Goal: Task Accomplishment & Management: Use online tool/utility

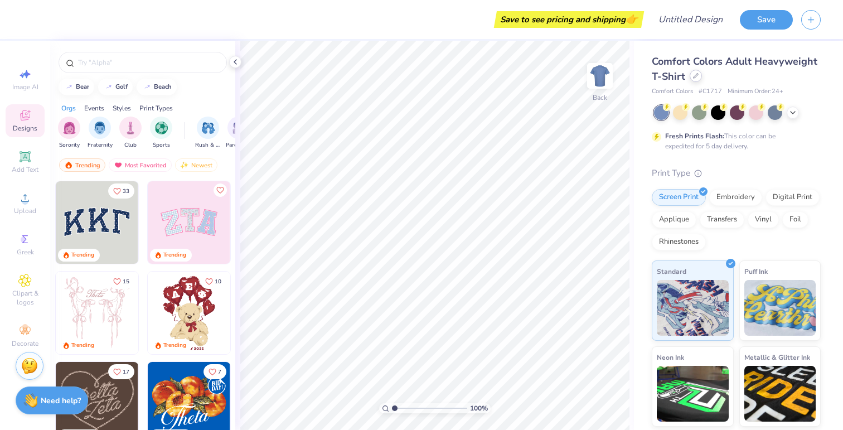
click at [698, 76] on div at bounding box center [696, 76] width 12 height 12
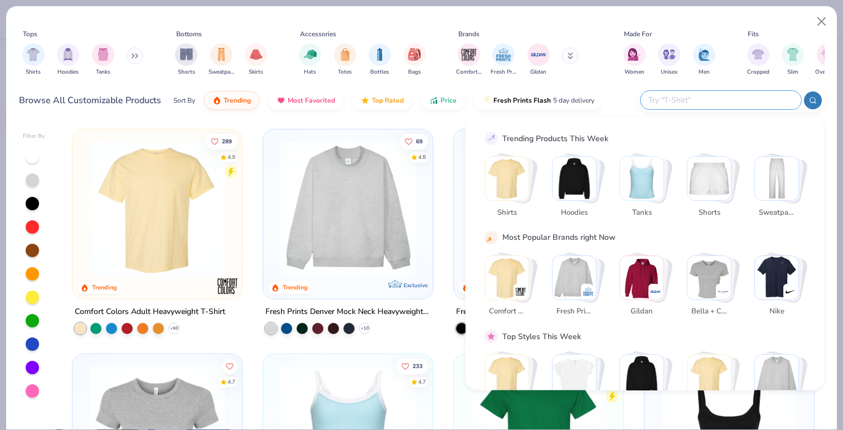
click at [734, 99] on input "text" at bounding box center [721, 100] width 146 height 13
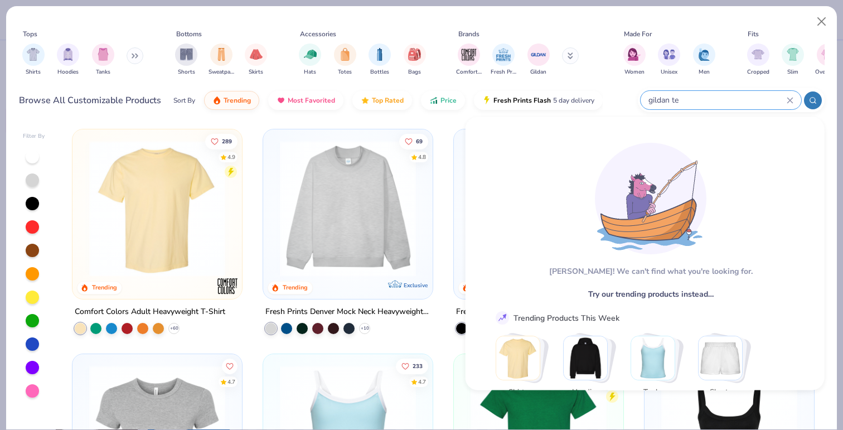
scroll to position [4, 0]
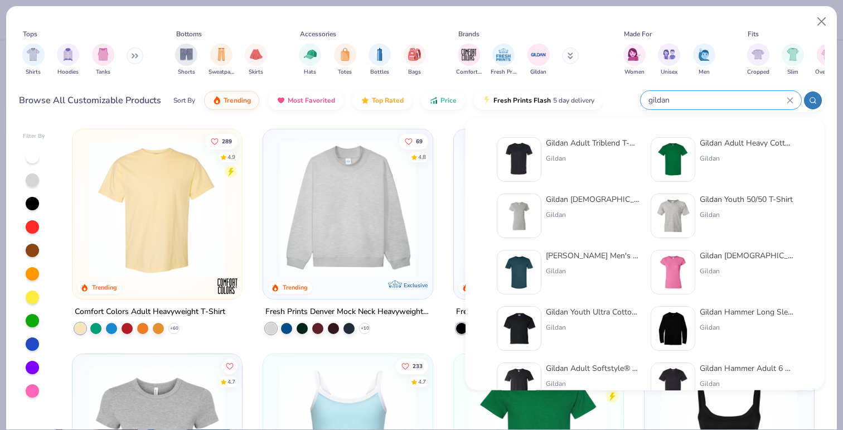
type input "gildan"
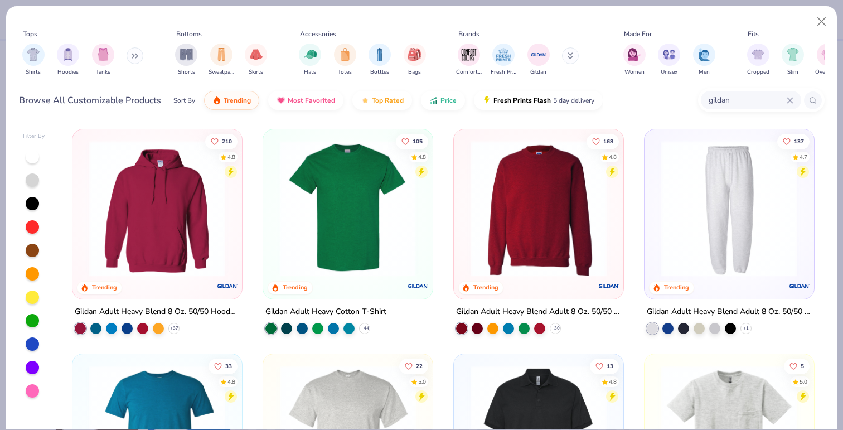
click at [345, 243] on div at bounding box center [200, 209] width 441 height 136
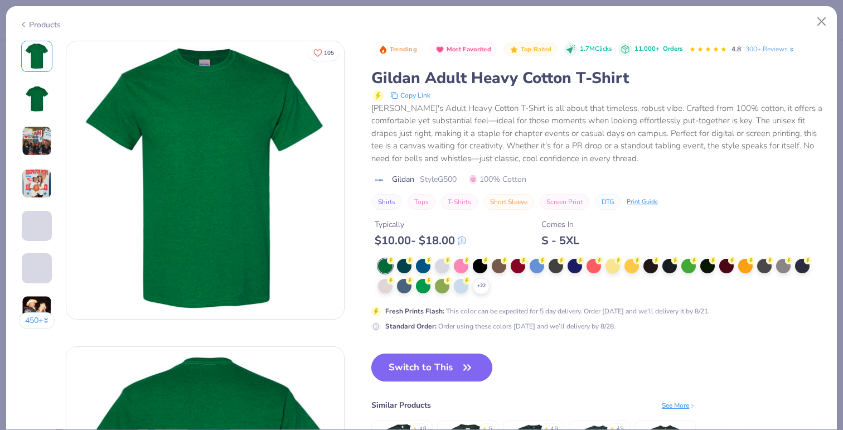
click at [409, 368] on button "Switch to This" at bounding box center [431, 368] width 121 height 28
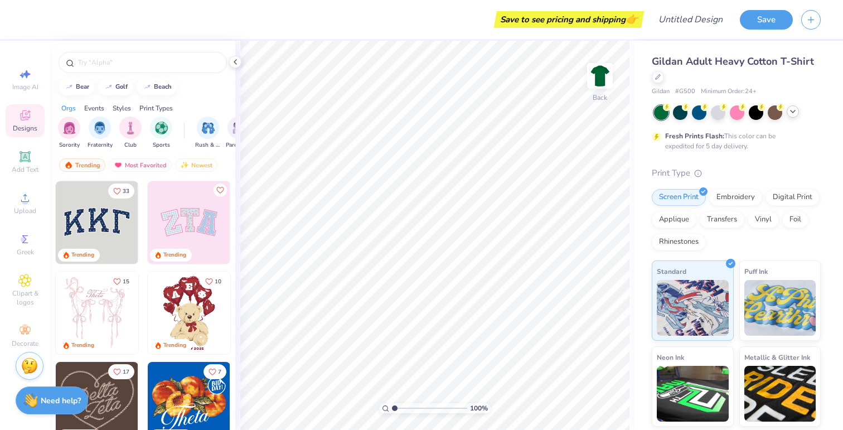
click at [793, 112] on icon at bounding box center [793, 111] width 9 height 9
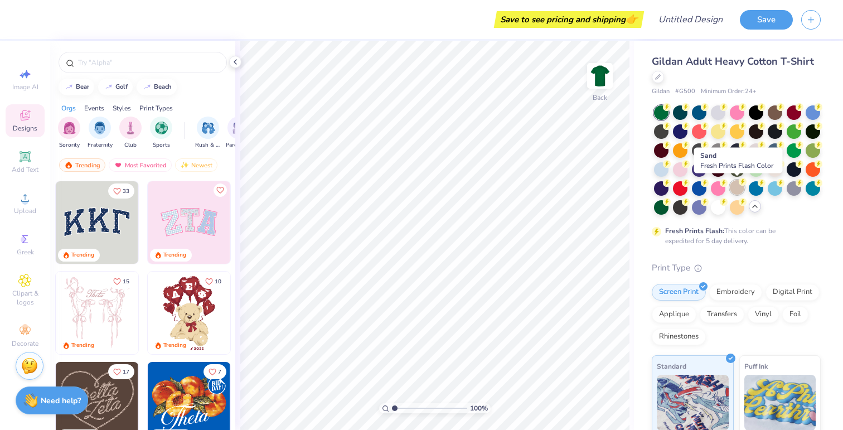
click at [736, 187] on div at bounding box center [737, 187] width 15 height 15
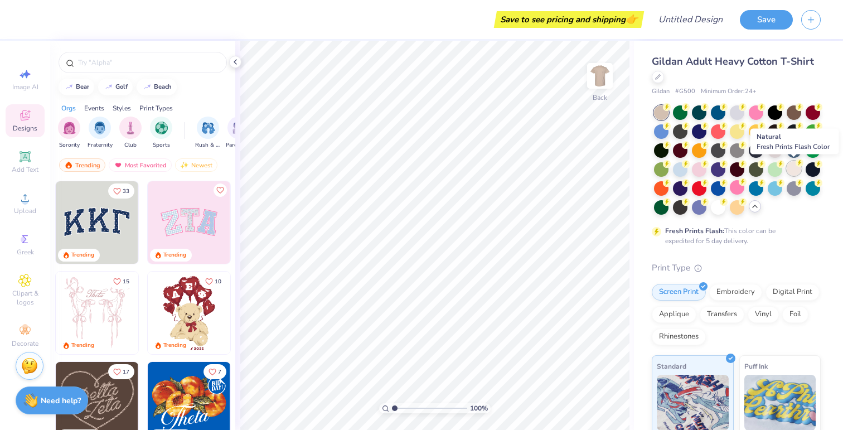
click at [792, 166] on div at bounding box center [794, 168] width 15 height 15
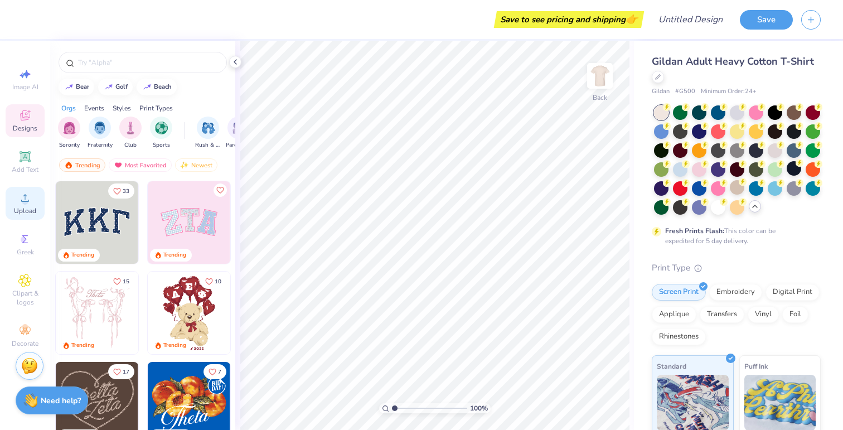
click at [25, 205] on div "Upload" at bounding box center [25, 203] width 39 height 33
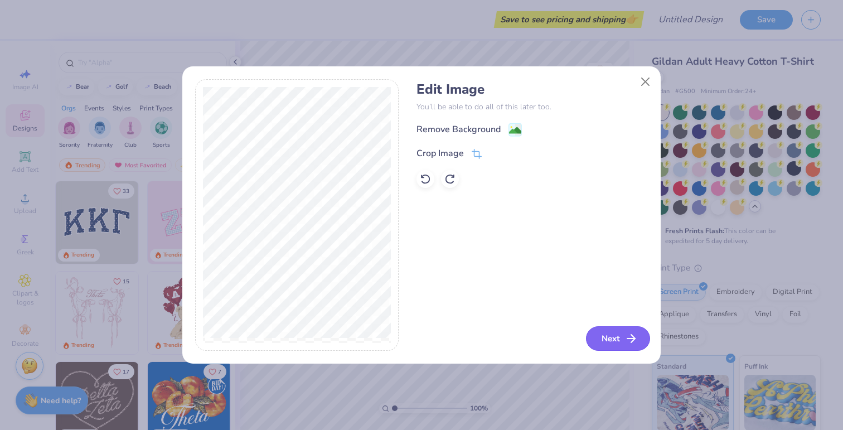
click at [619, 338] on button "Next" at bounding box center [618, 338] width 64 height 25
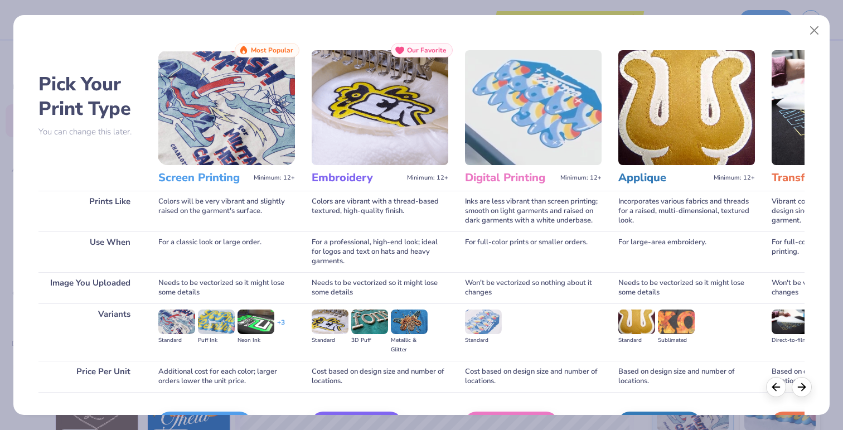
click at [210, 162] on img at bounding box center [226, 107] width 137 height 115
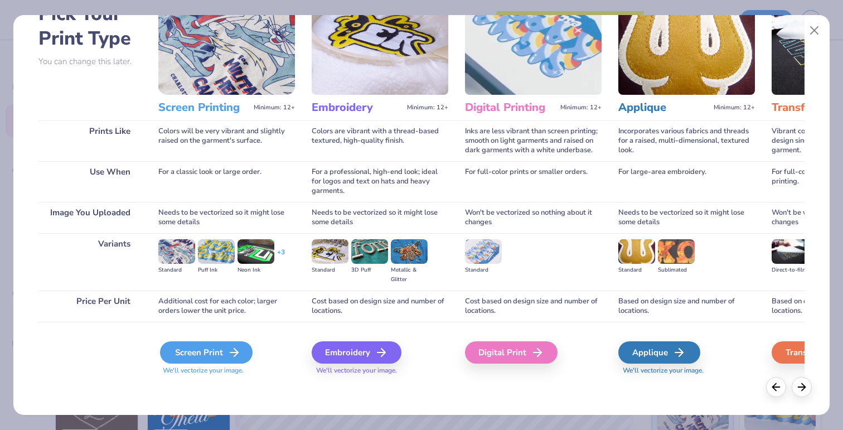
click at [211, 359] on div "Screen Print" at bounding box center [206, 352] width 93 height 22
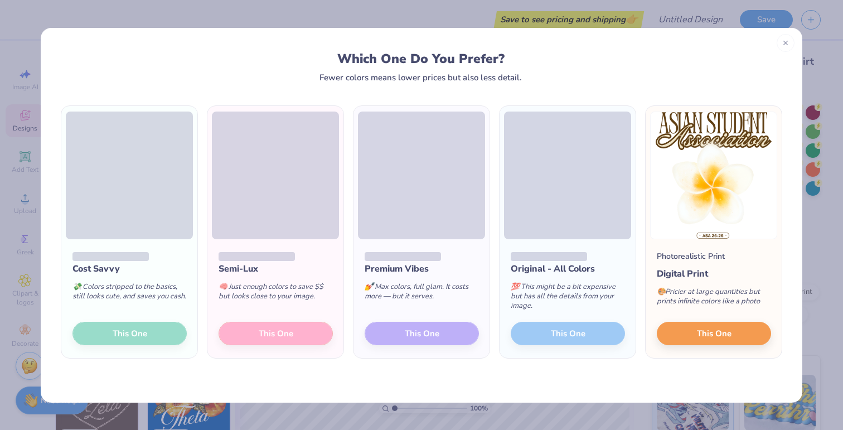
click at [547, 334] on div "Original - All Colors 💯 This might be a bit expensive but has all the details f…" at bounding box center [568, 298] width 136 height 119
click at [555, 335] on div "Original - All Colors 💯 This might be a bit expensive but has all the details f…" at bounding box center [568, 298] width 136 height 119
click at [555, 341] on div "Original - All Colors 💯 This might be a bit expensive but has all the details f…" at bounding box center [568, 298] width 136 height 119
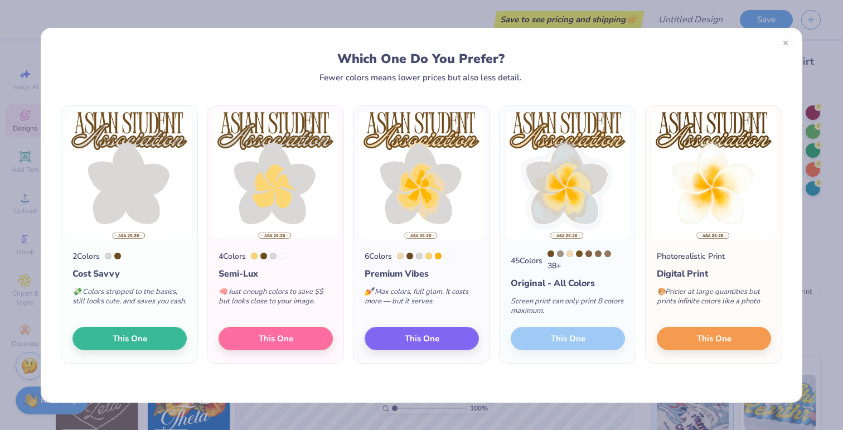
click at [556, 339] on div "45 Colors 38 + Original - All Colors Screen print can only print 8 colors maxim…" at bounding box center [568, 301] width 136 height 124
click at [557, 341] on div "45 Colors 38 + Original - All Colors Screen print can only print 8 colors maxim…" at bounding box center [568, 301] width 136 height 124
click at [558, 340] on div "45 Colors 38 + Original - All Colors Screen print can only print 8 colors maxim…" at bounding box center [568, 301] width 136 height 124
click at [682, 344] on button "This One" at bounding box center [714, 336] width 114 height 23
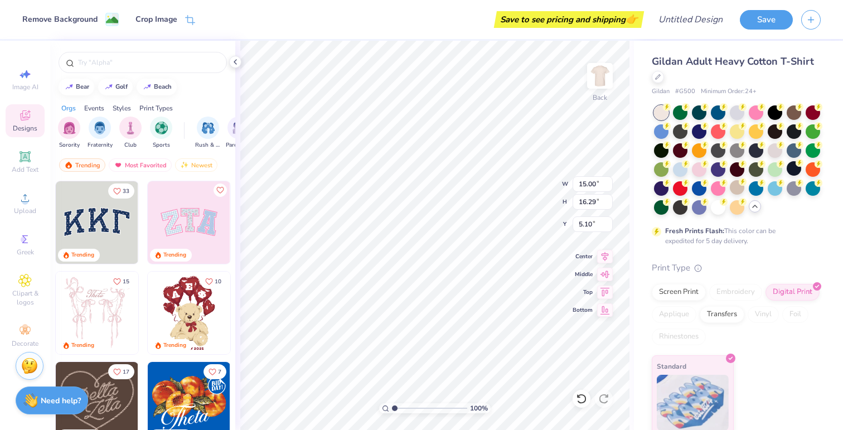
type input "11.39"
type input "12.37"
type input "4.08"
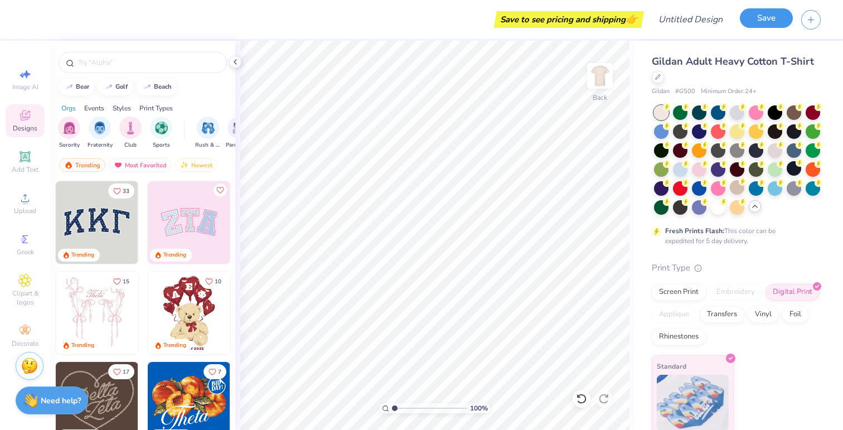
click at [745, 17] on button "Save" at bounding box center [766, 18] width 53 height 20
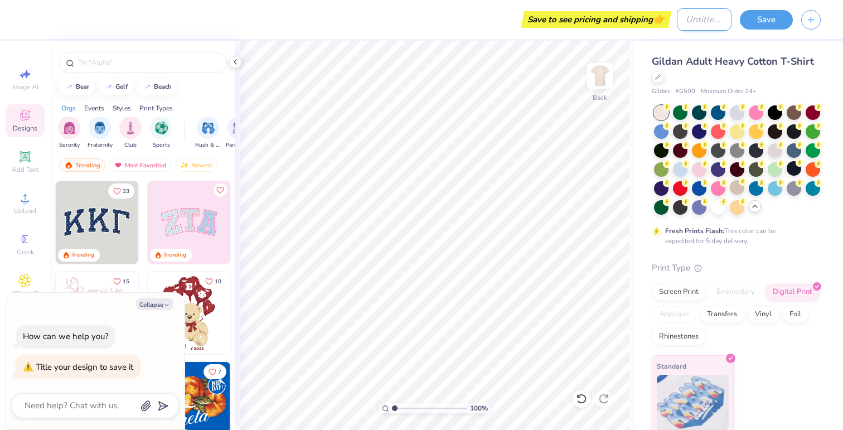
type textarea "x"
click at [698, 21] on input "Design Title" at bounding box center [704, 19] width 55 height 22
type input "A"
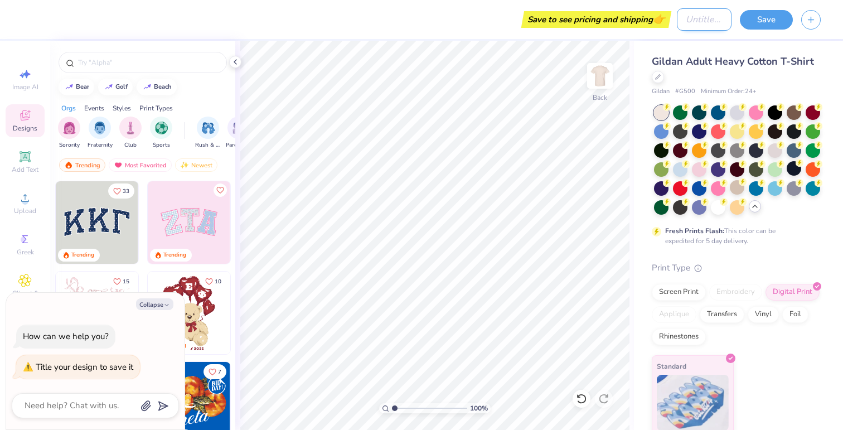
type textarea "x"
type input "Al"
type textarea "x"
type input "Alt"
type textarea "x"
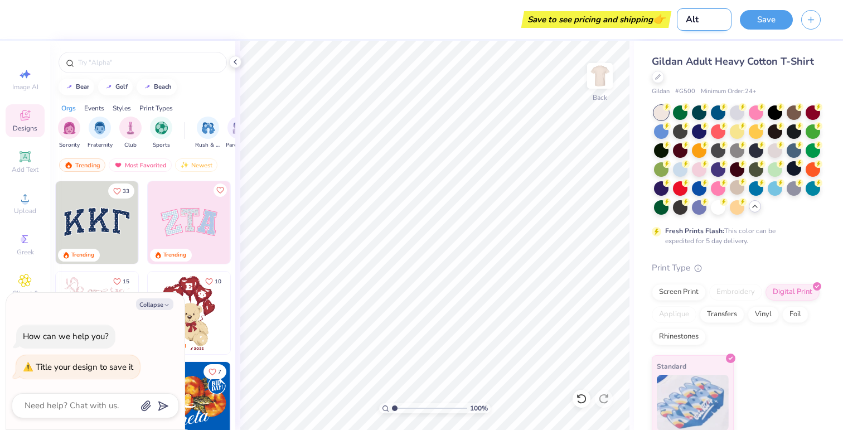
type input "Alt"
type textarea "x"
type input "Alt 1"
type textarea "x"
type input "Alt 1"
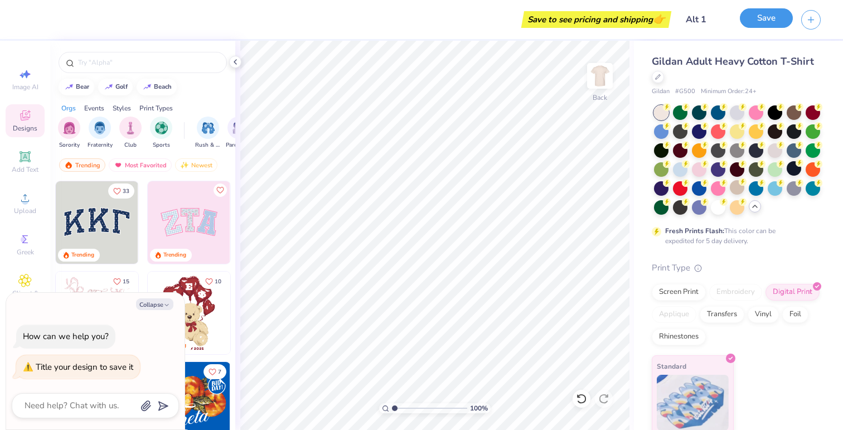
click at [772, 26] on button "Save" at bounding box center [766, 18] width 53 height 20
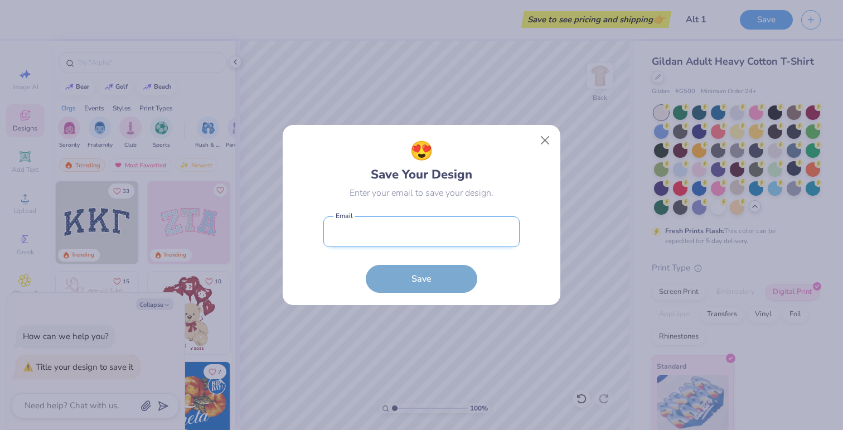
click at [450, 229] on input "email" at bounding box center [422, 231] width 196 height 31
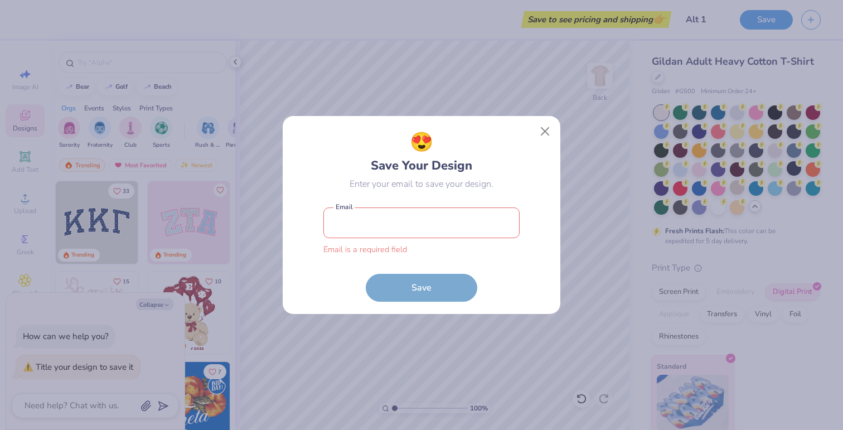
paste input "anhthutran0523@gmail.com"
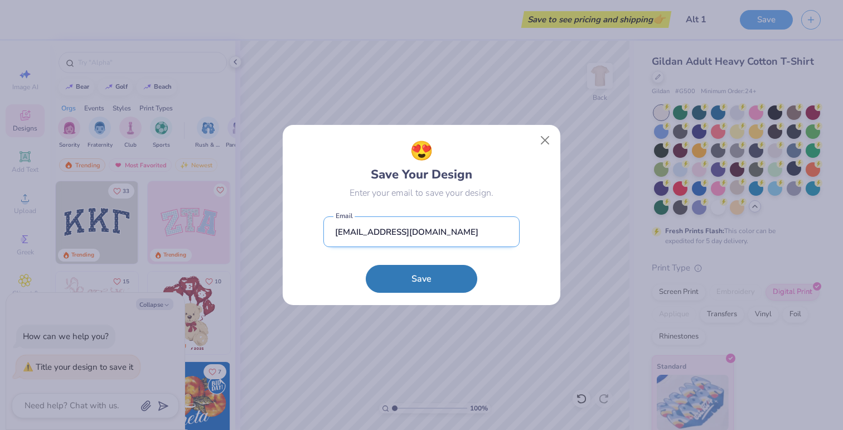
type input "anhthutran0523@gmail.com"
click at [366, 265] on button "Save" at bounding box center [422, 279] width 112 height 28
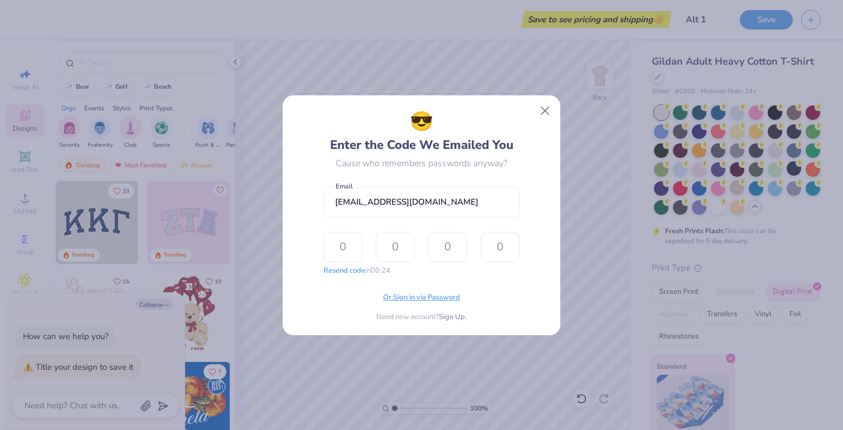
click at [430, 297] on span "Or Sign in via Password" at bounding box center [421, 297] width 77 height 11
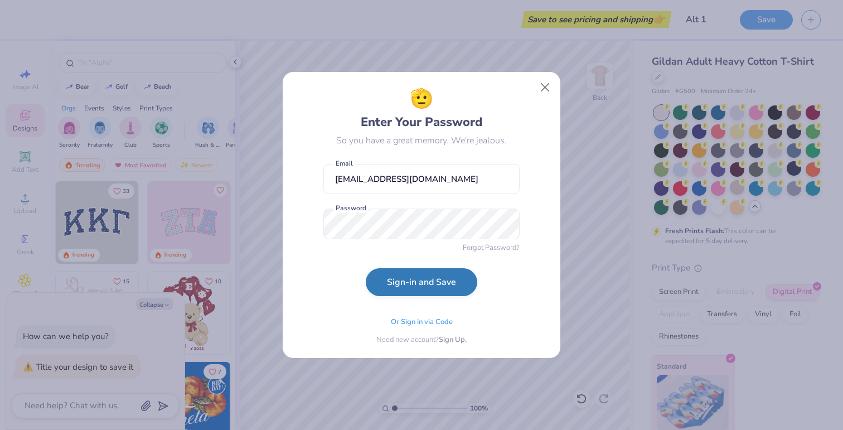
click at [411, 277] on button "Sign-in and Save" at bounding box center [422, 282] width 112 height 28
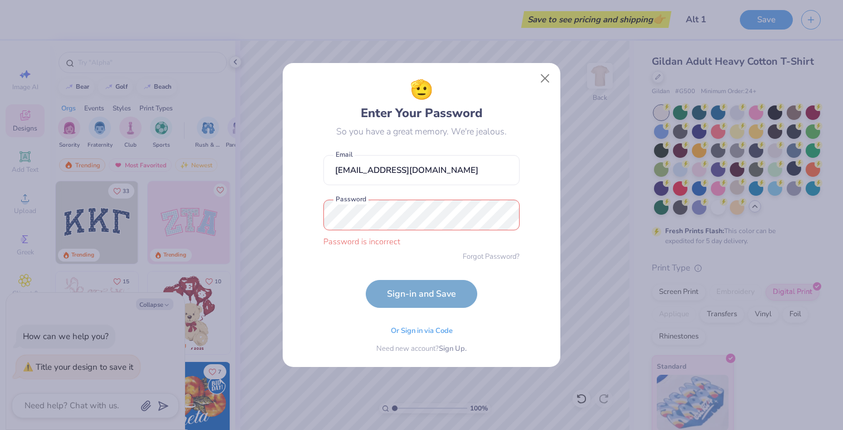
click at [403, 234] on div "Password is incorrect Password" at bounding box center [422, 224] width 196 height 48
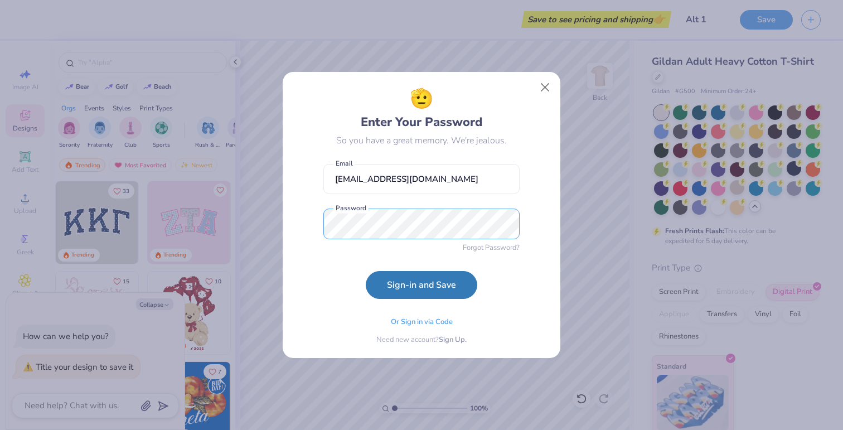
click at [366, 271] on button "Sign-in and Save" at bounding box center [422, 285] width 112 height 28
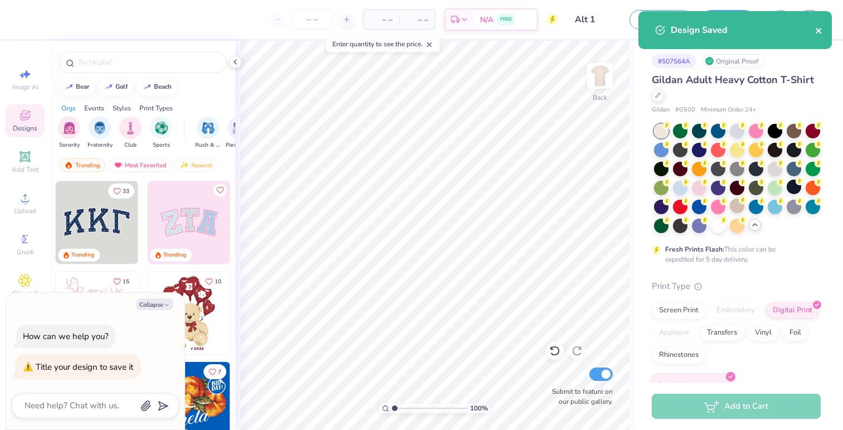
click at [817, 34] on icon "close" at bounding box center [820, 30] width 8 height 9
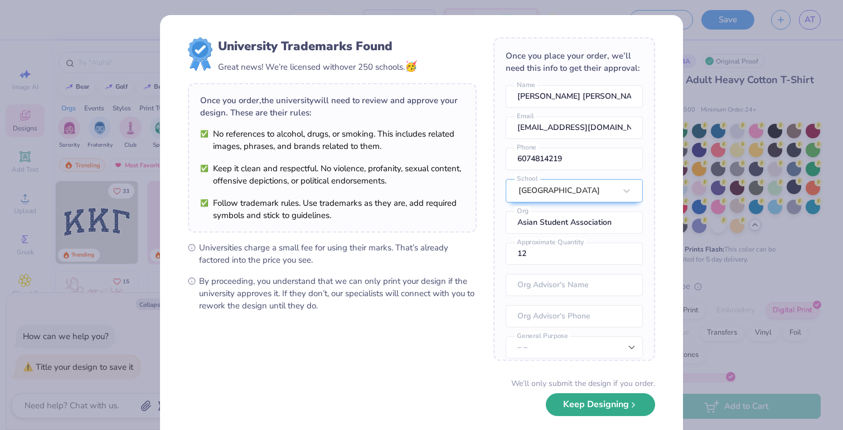
click at [619, 405] on button "Keep Designing" at bounding box center [600, 404] width 109 height 23
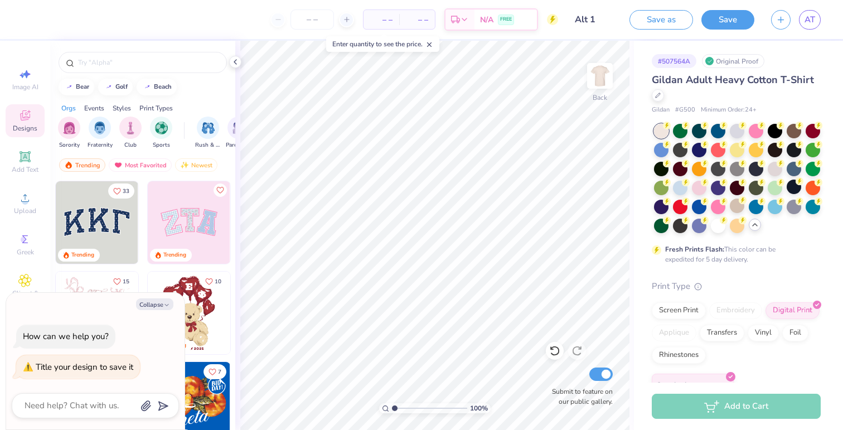
type textarea "x"
click at [780, 17] on icon "button" at bounding box center [780, 17] width 9 height 9
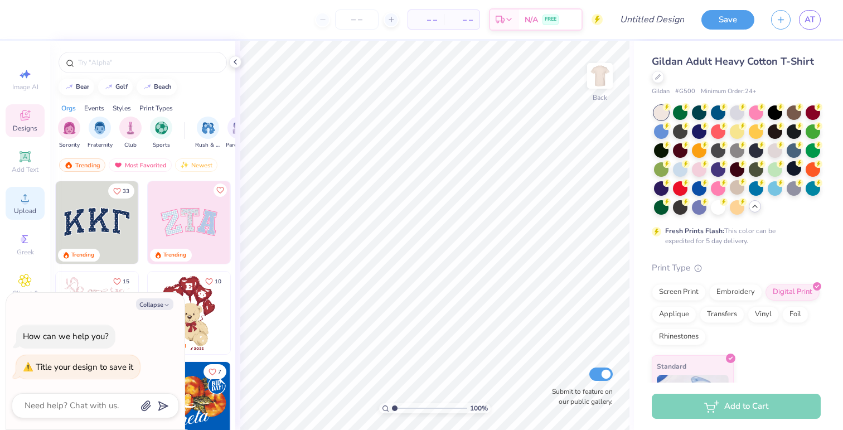
click at [25, 206] on span "Upload" at bounding box center [25, 210] width 22 height 9
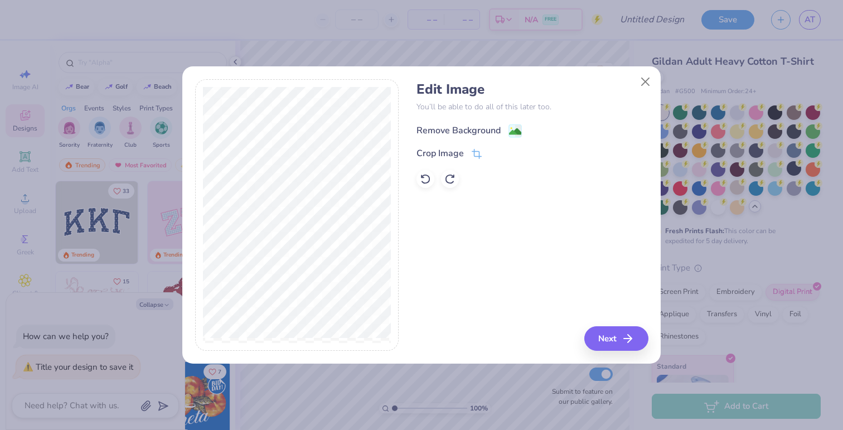
click at [492, 129] on div "Remove Background" at bounding box center [459, 130] width 84 height 13
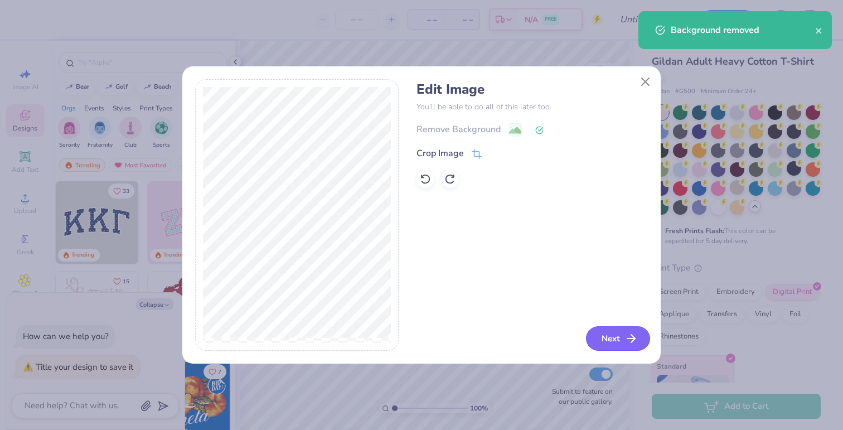
click at [613, 337] on button "Next" at bounding box center [618, 338] width 64 height 25
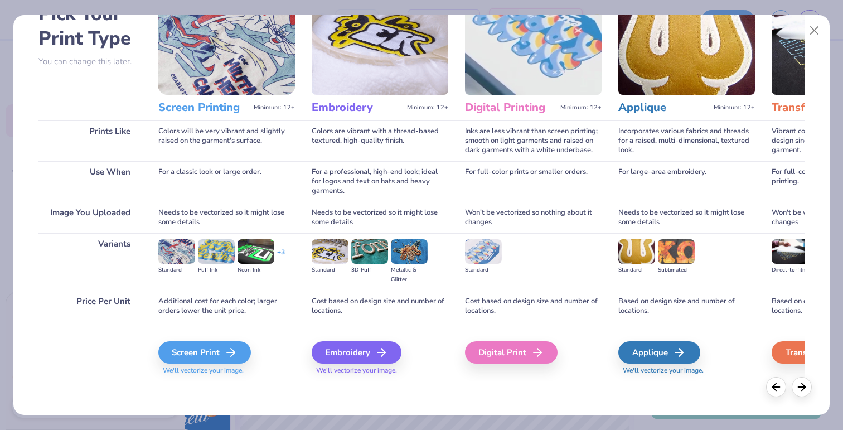
scroll to position [70, 0]
click at [210, 355] on div "Screen Print" at bounding box center [206, 353] width 93 height 22
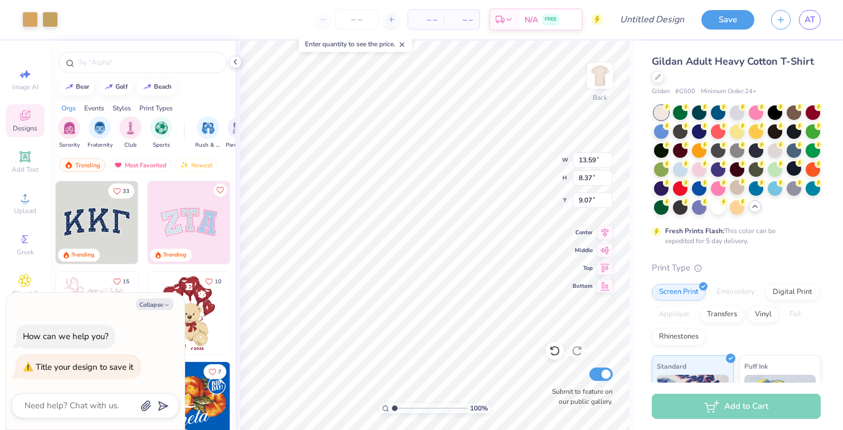
type textarea "x"
type input "3.73"
type textarea "x"
type input "3.00"
click at [22, 22] on div at bounding box center [30, 19] width 16 height 16
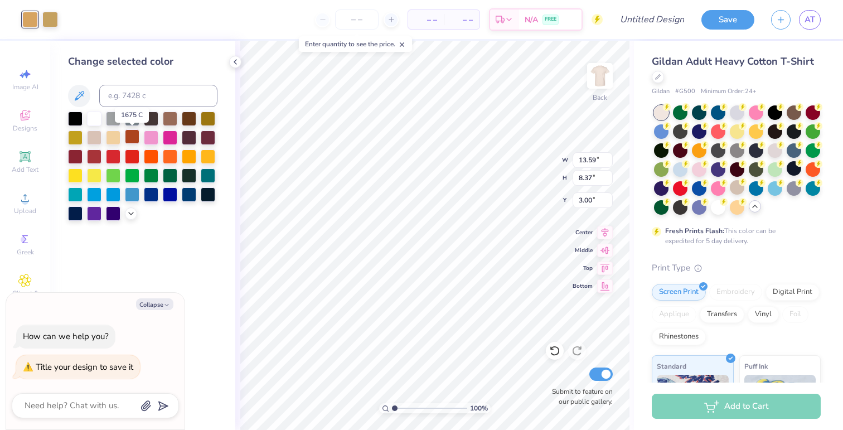
click at [129, 141] on div at bounding box center [132, 136] width 15 height 15
click at [205, 196] on div at bounding box center [208, 193] width 15 height 15
click at [76, 114] on div at bounding box center [75, 117] width 15 height 15
click at [95, 121] on div at bounding box center [94, 117] width 15 height 15
click at [71, 118] on div at bounding box center [75, 117] width 15 height 15
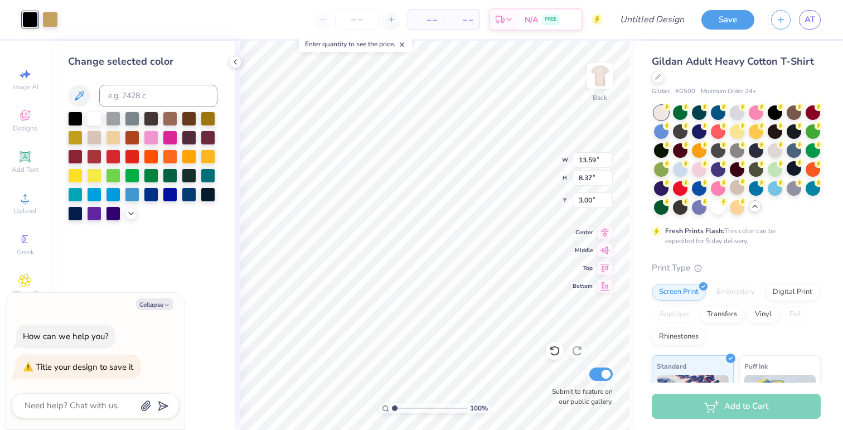
type textarea "x"
type input "2.64"
click at [21, 89] on span "Image AI" at bounding box center [25, 87] width 26 height 9
type textarea "x"
select select "4"
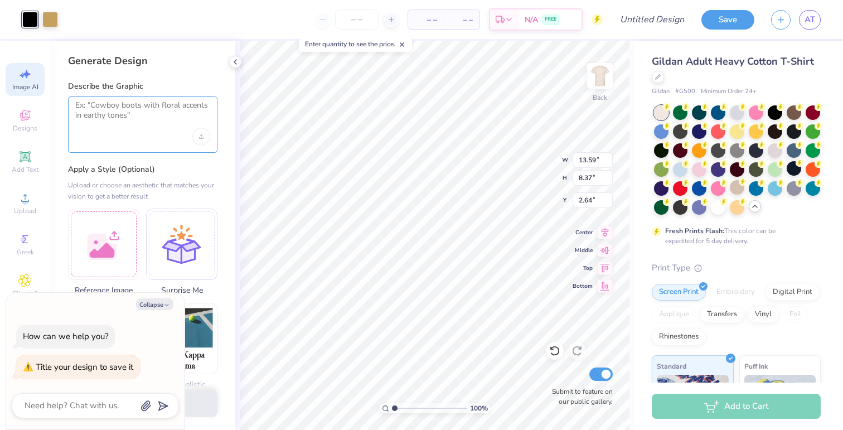
click at [138, 117] on textarea at bounding box center [142, 114] width 135 height 28
click at [185, 114] on textarea "Change "Think Outside" to" at bounding box center [142, 114] width 135 height 28
click at [186, 111] on textarea "Change "Think Outside" to" at bounding box center [142, 114] width 135 height 28
type textarea "Change "Think Outside" to Asian Student Association"
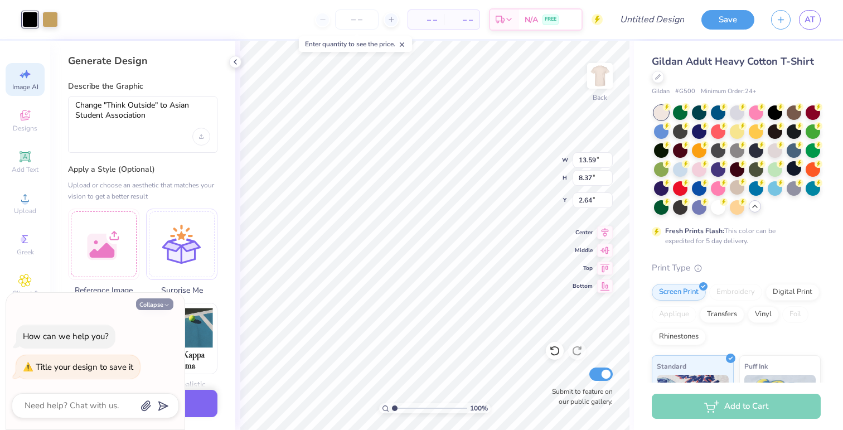
click at [153, 303] on button "Collapse" at bounding box center [154, 304] width 37 height 12
type textarea "x"
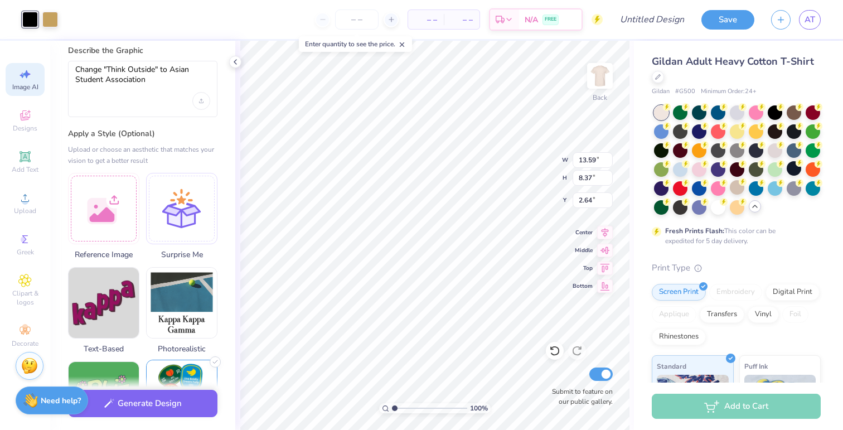
scroll to position [0, 0]
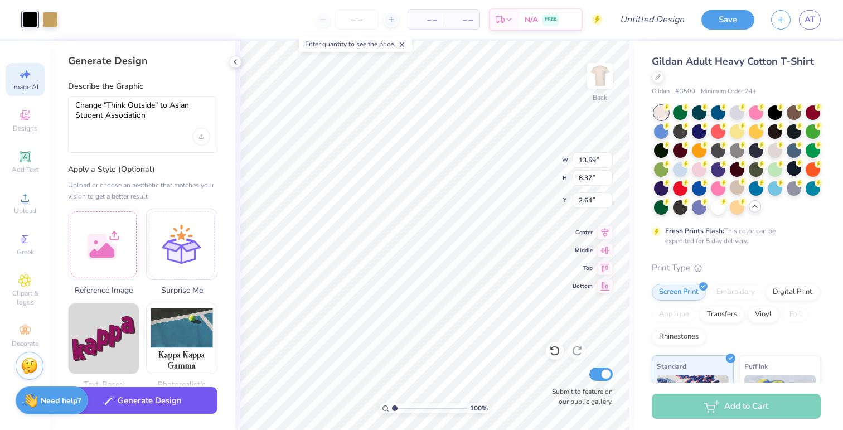
click at [147, 406] on button "Generate Design" at bounding box center [142, 400] width 149 height 27
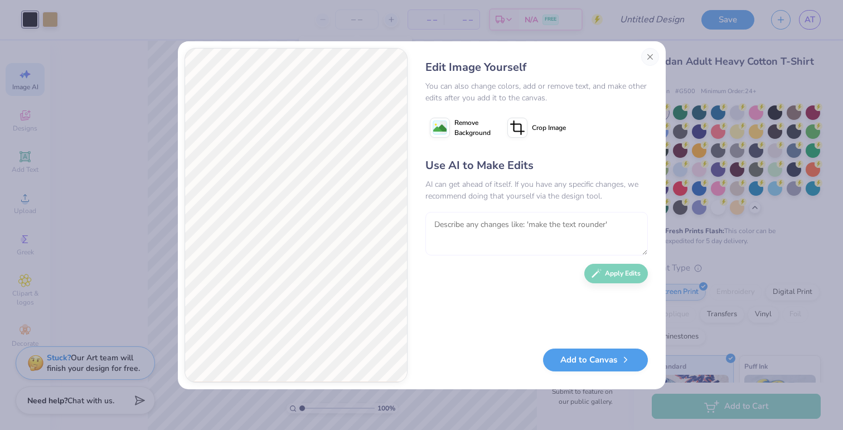
click at [549, 229] on textarea at bounding box center [537, 234] width 223 height 44
click at [659, 53] on div "Edit Image Yourself You can also change colors, add or remove text, and make ot…" at bounding box center [422, 215] width 488 height 348
click at [651, 53] on button "Close" at bounding box center [650, 57] width 18 height 18
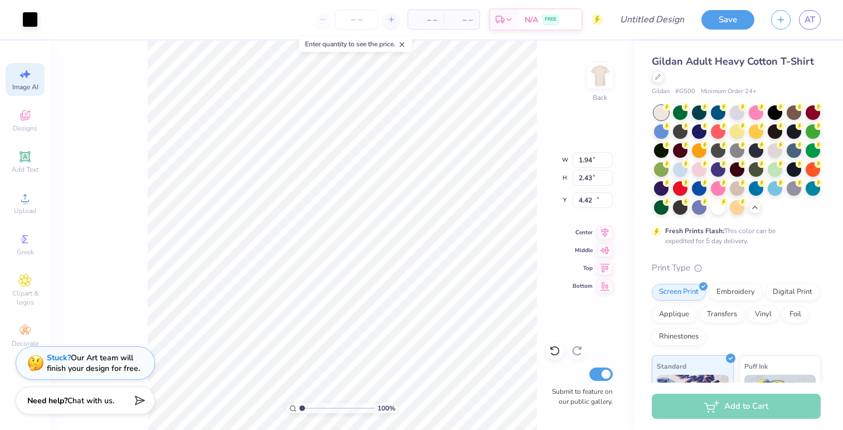
type input "12.93"
type input "7.45"
type input "0.77"
type input "1.80"
type input "5.06"
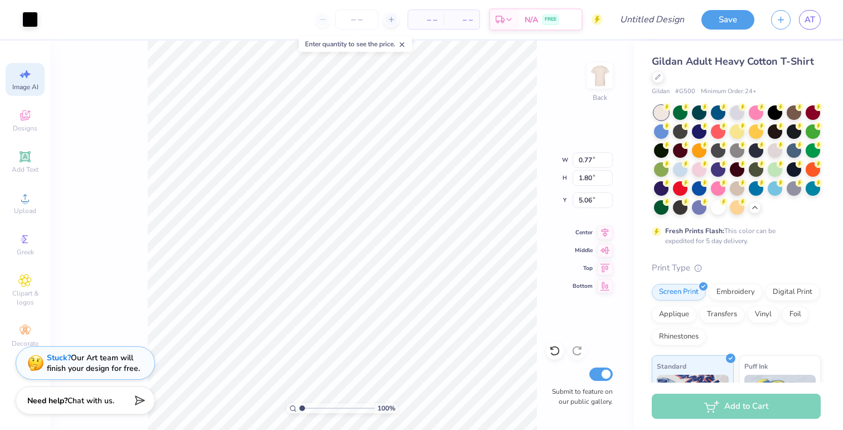
type input "1.64"
type input "2.14"
type input "4.72"
click at [36, 277] on div "Clipart & logos" at bounding box center [25, 290] width 39 height 42
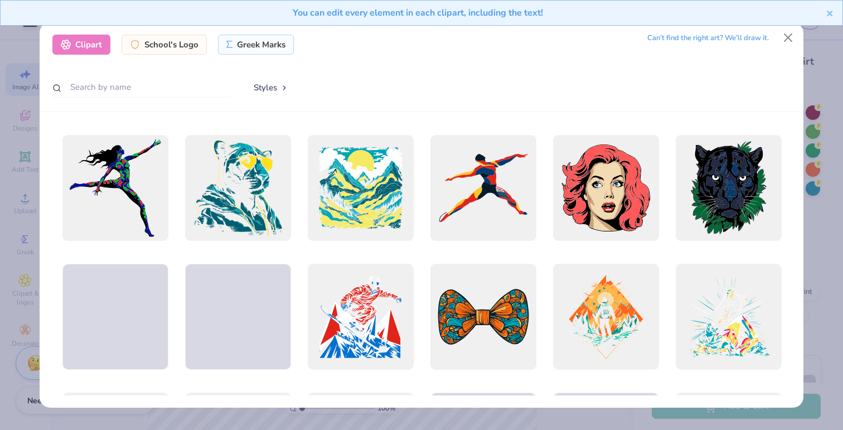
scroll to position [2310, 0]
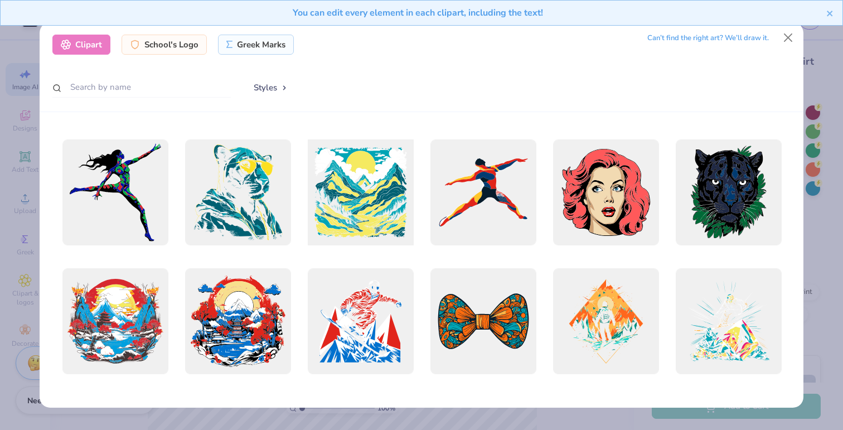
click at [361, 199] on div at bounding box center [360, 192] width 117 height 117
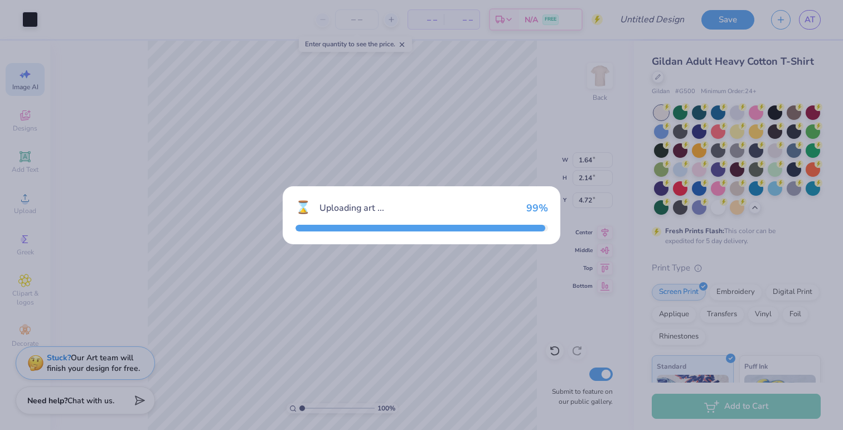
type input "15.00"
type input "14.63"
type input "3.00"
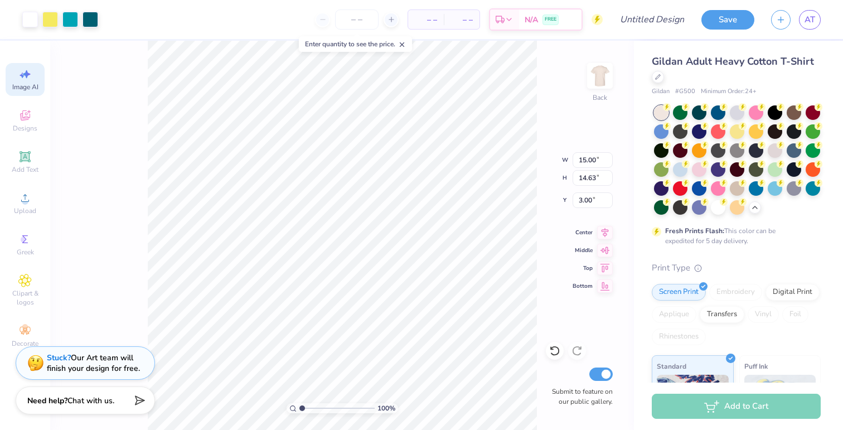
type input "12.24"
type input "11.93"
type input "2.06"
click at [49, 16] on div at bounding box center [50, 19] width 16 height 16
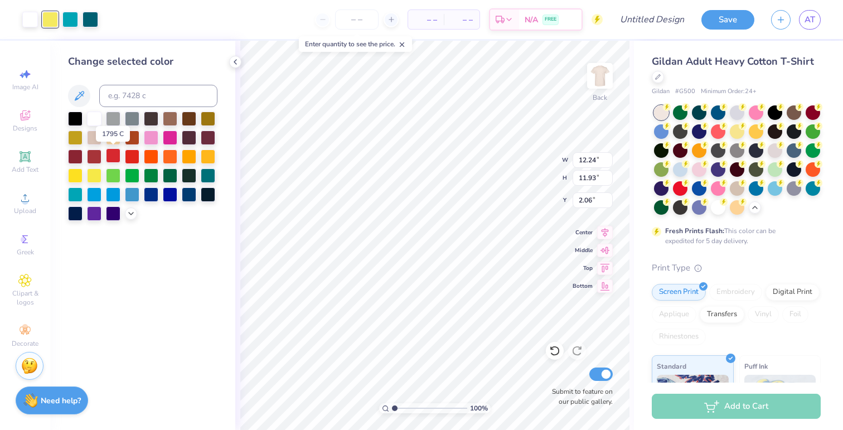
click at [109, 161] on div at bounding box center [113, 155] width 15 height 15
click at [112, 182] on div at bounding box center [113, 174] width 15 height 15
click at [187, 155] on div at bounding box center [189, 155] width 15 height 15
click at [208, 153] on div at bounding box center [208, 155] width 15 height 15
click at [69, 20] on div at bounding box center [70, 19] width 16 height 16
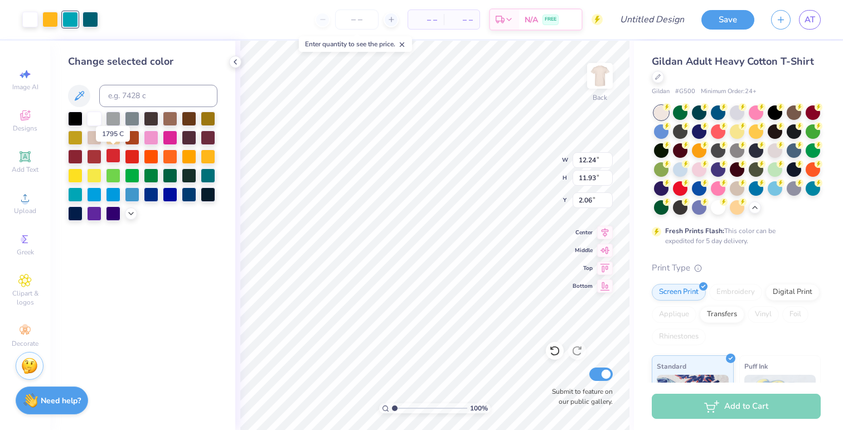
click at [112, 154] on div at bounding box center [113, 155] width 15 height 15
click at [128, 156] on div at bounding box center [132, 155] width 15 height 15
click at [151, 160] on div at bounding box center [151, 155] width 15 height 15
click at [111, 194] on div at bounding box center [113, 193] width 15 height 15
click at [98, 194] on div at bounding box center [94, 193] width 15 height 15
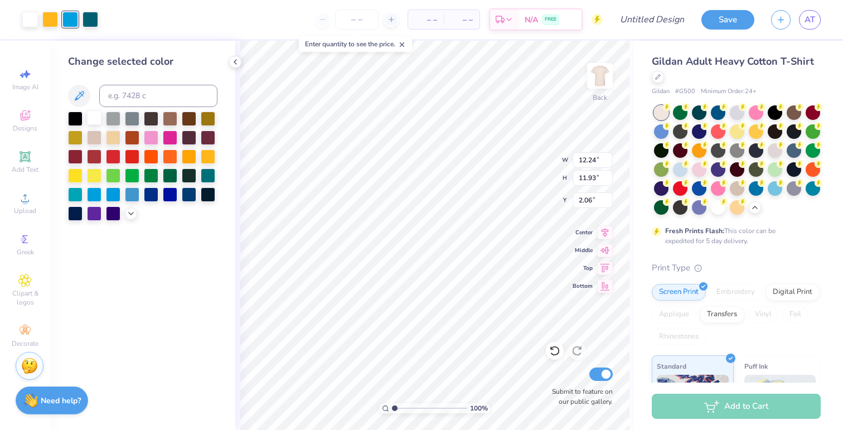
click at [94, 114] on div at bounding box center [94, 117] width 15 height 15
click at [102, 114] on div at bounding box center [94, 117] width 15 height 15
click at [94, 190] on div at bounding box center [94, 193] width 15 height 15
click at [65, 22] on div at bounding box center [70, 19] width 16 height 16
click at [122, 161] on div at bounding box center [142, 166] width 149 height 109
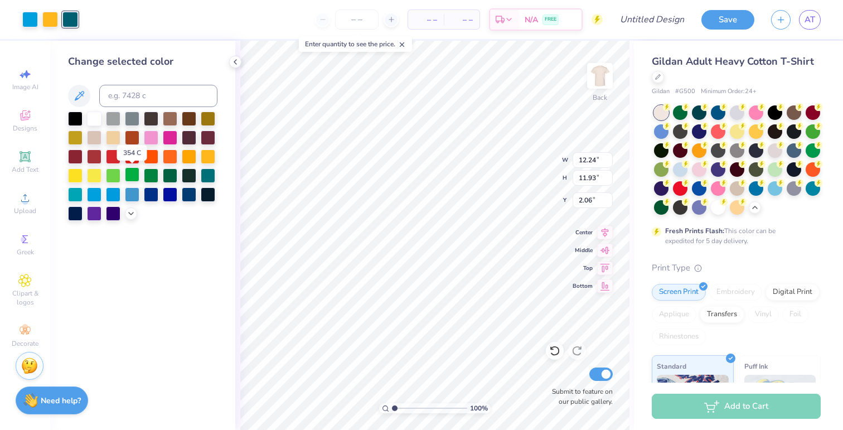
click at [130, 173] on div at bounding box center [132, 174] width 15 height 15
click at [153, 154] on div at bounding box center [151, 155] width 15 height 15
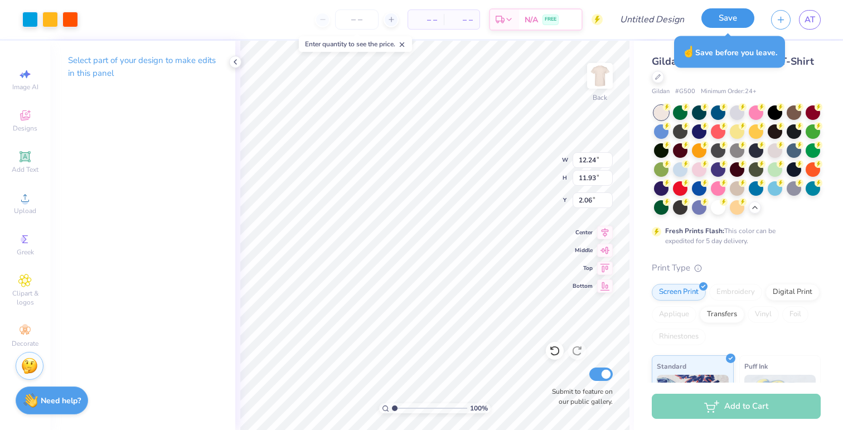
click at [718, 20] on button "Save" at bounding box center [728, 18] width 53 height 20
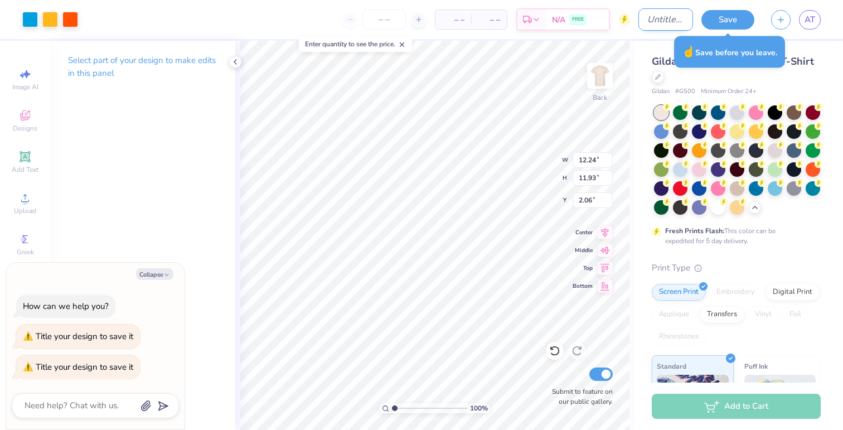
type textarea "x"
click at [650, 13] on input "Design Title" at bounding box center [666, 19] width 55 height 22
click at [650, 14] on input "Design Title" at bounding box center [666, 19] width 55 height 22
type input "S"
type textarea "x"
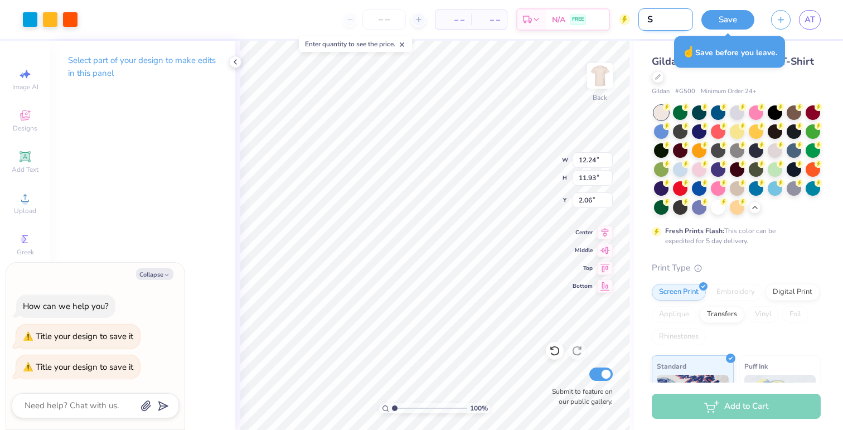
type input "Sa"
type textarea "x"
type input "Sam"
type textarea "x"
type input "Samp"
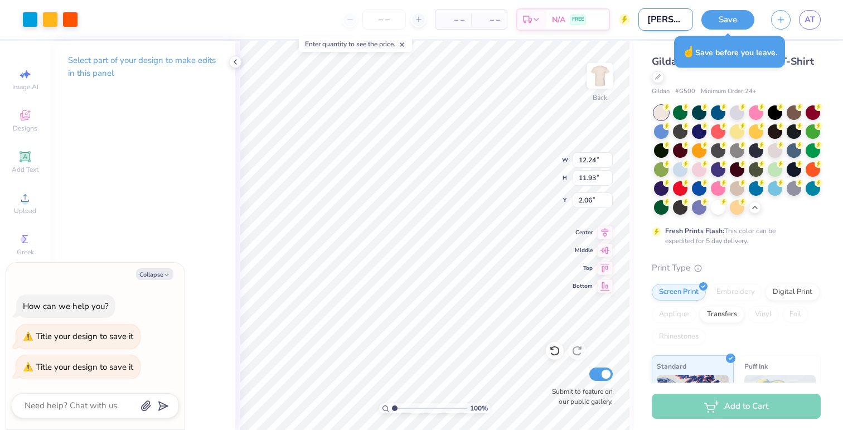
type textarea "x"
type input "Sampl"
type textarea "x"
type input "Sample"
type textarea "x"
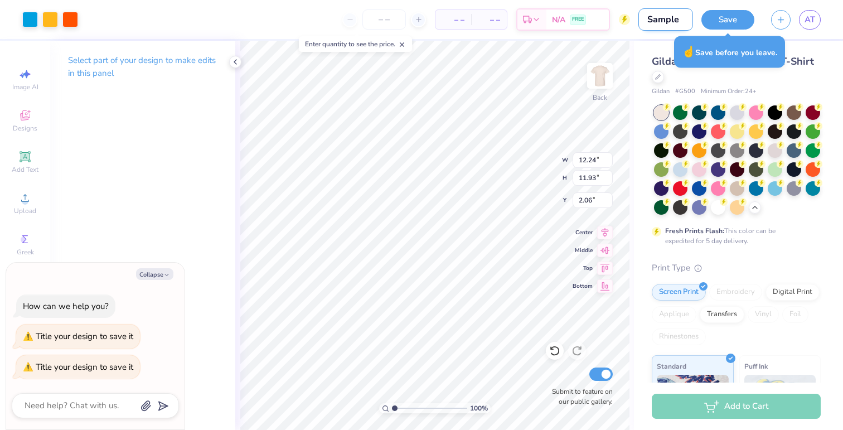
type input "Sample"
type textarea "x"
type input "Sample D"
type textarea "x"
type input "Sample Dr"
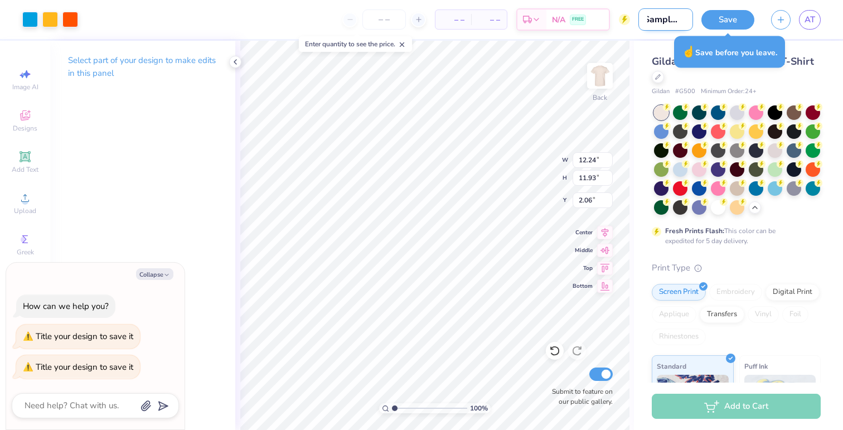
type textarea "x"
type input "Sample Dra"
type textarea "x"
type input "Sample Draf"
type textarea "x"
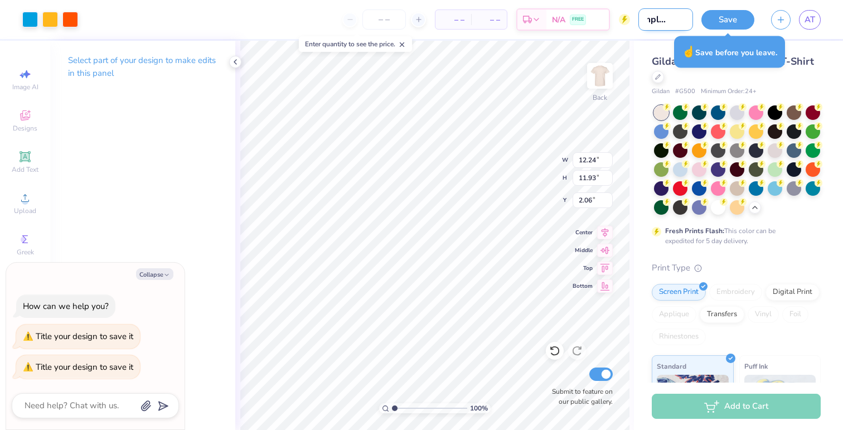
type input "Sample Draft"
type textarea "x"
type input "Sample Draft"
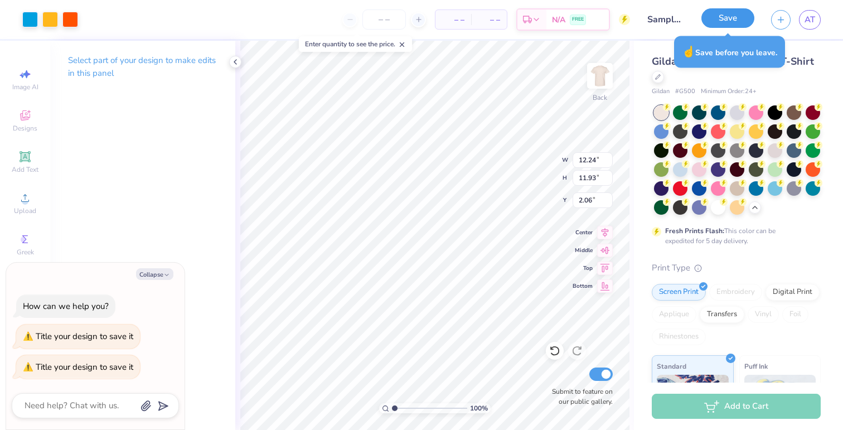
click at [750, 20] on button "Save" at bounding box center [728, 18] width 53 height 20
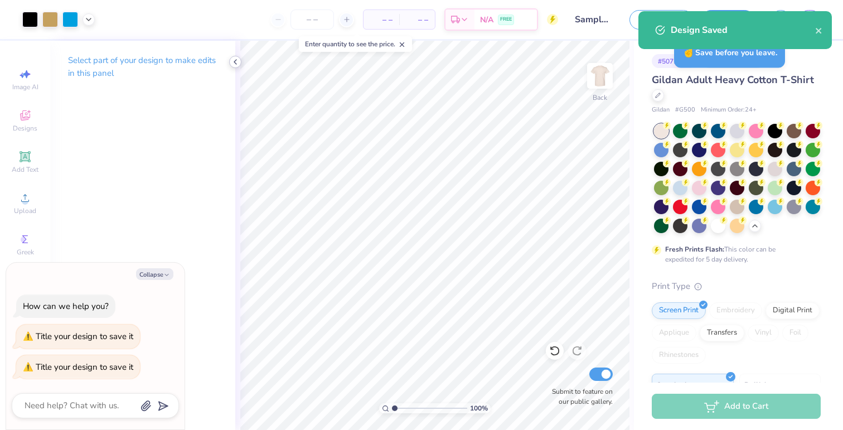
click at [234, 63] on icon at bounding box center [235, 61] width 9 height 9
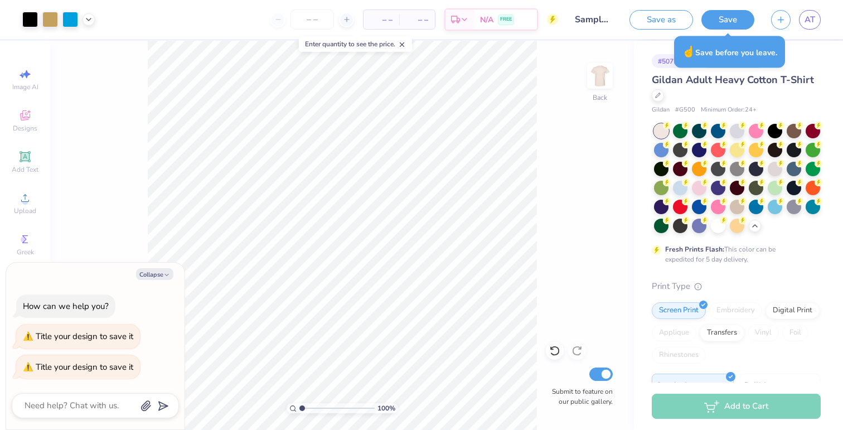
click at [817, 49] on div "Design Saved" at bounding box center [736, 68] width 194 height 38
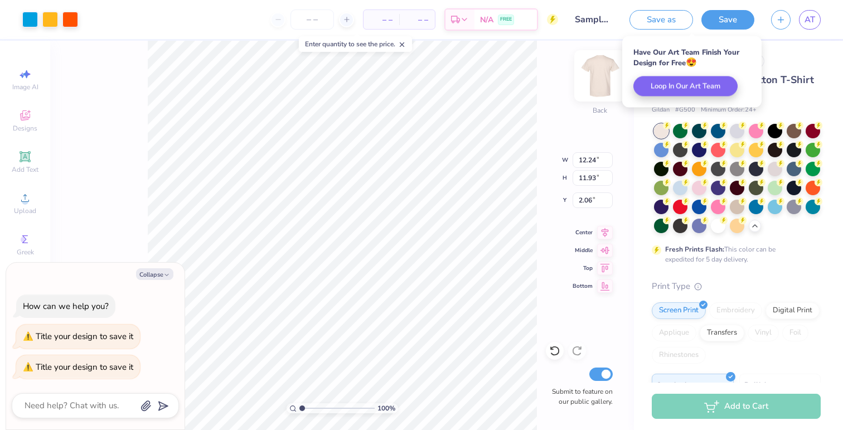
click at [600, 84] on img at bounding box center [600, 76] width 45 height 45
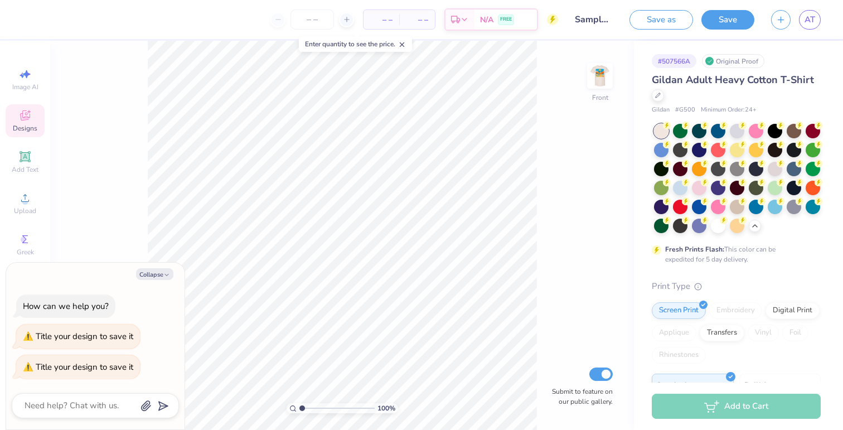
click at [27, 117] on icon at bounding box center [24, 115] width 13 height 13
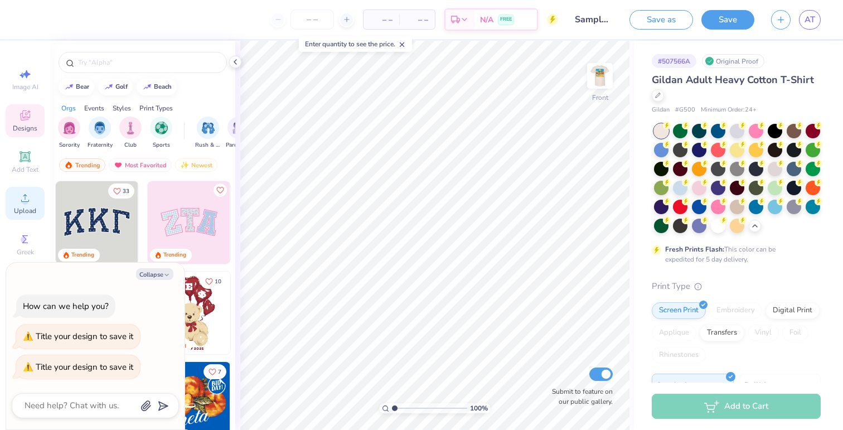
click at [31, 196] on icon at bounding box center [24, 197] width 13 height 13
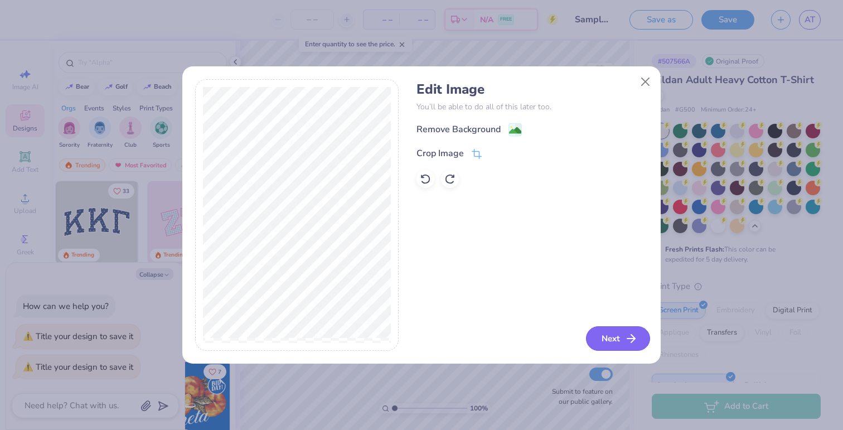
click at [600, 331] on button "Next" at bounding box center [618, 338] width 64 height 25
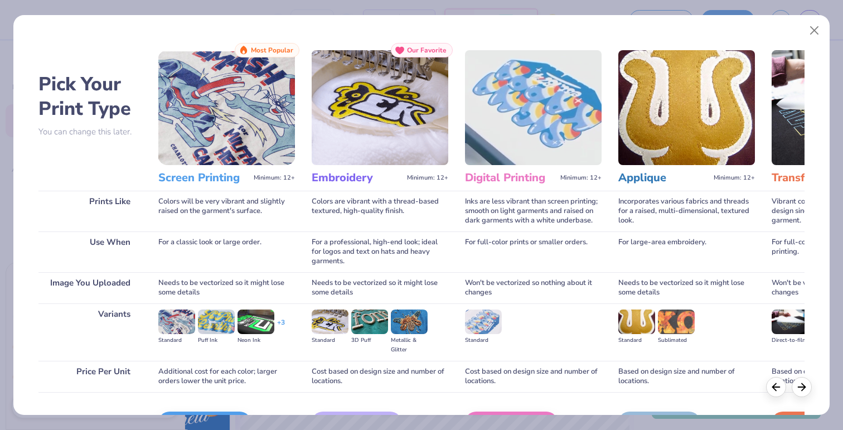
scroll to position [70, 0]
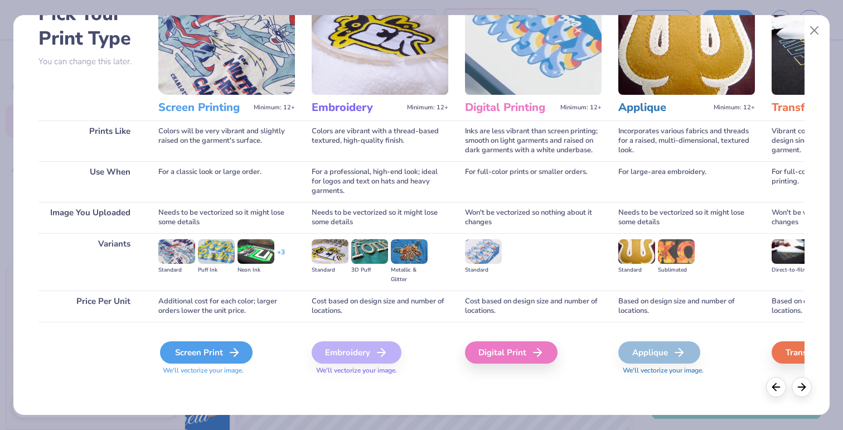
click at [198, 361] on div "Screen Print" at bounding box center [206, 352] width 93 height 22
type textarea "x"
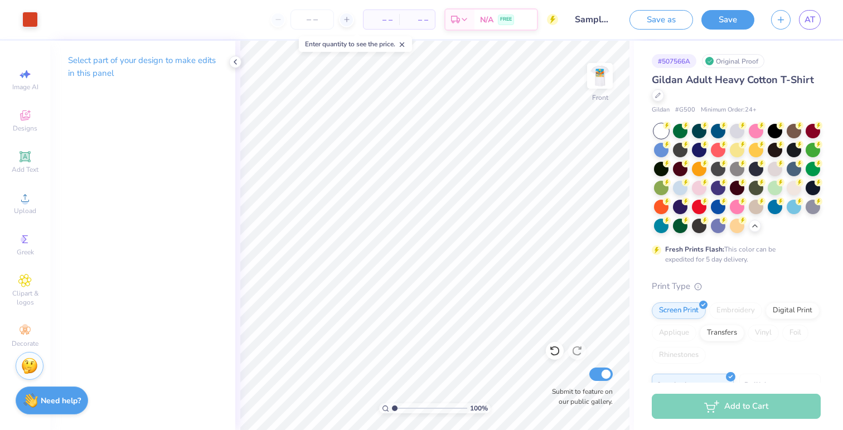
scroll to position [172, 0]
